Goal: Information Seeking & Learning: Learn about a topic

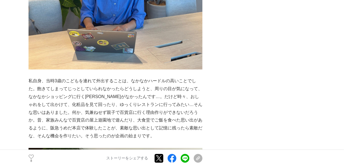
scroll to position [604, 0]
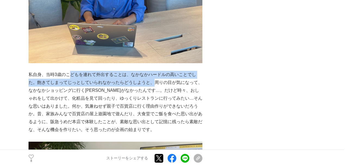
drag, startPoint x: 69, startPoint y: 77, endPoint x: 154, endPoint y: 85, distance: 85.6
click at [154, 85] on p "私自身、当時3歳のこどもを連れて外出することは、なかなかハードルの高いことでした。飽きてしまってじっとしていられなかったらどうしようと、周りの目が気になって、…" at bounding box center [116, 102] width 174 height 63
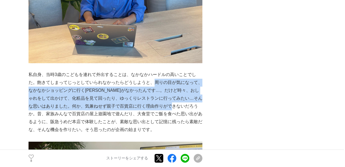
drag, startPoint x: 153, startPoint y: 81, endPoint x: 189, endPoint y: 109, distance: 46.0
click at [189, 109] on p "私自身、当時3歳のこどもを連れて外出することは、なかなかハードルの高いことでした。飽きてしまってじっとしていられなかったらどうしようと、周りの目が気になって、…" at bounding box center [116, 102] width 174 height 63
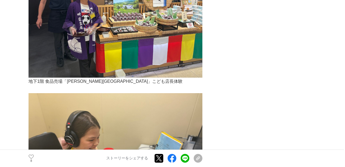
scroll to position [1891, 0]
